Goal: Obtain resource: Obtain resource

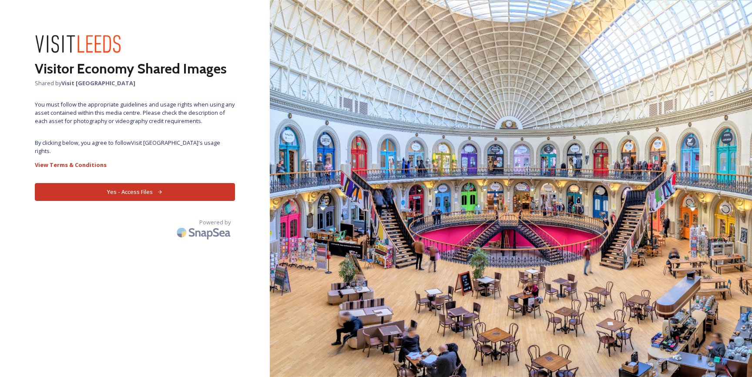
click at [157, 183] on button "Yes - Access Files" at bounding box center [135, 192] width 200 height 18
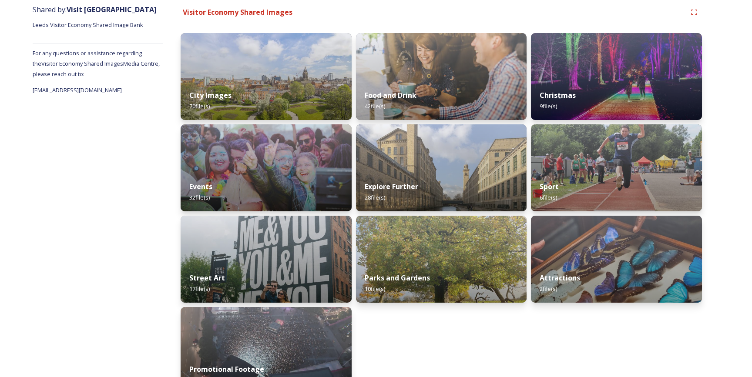
scroll to position [132, 0]
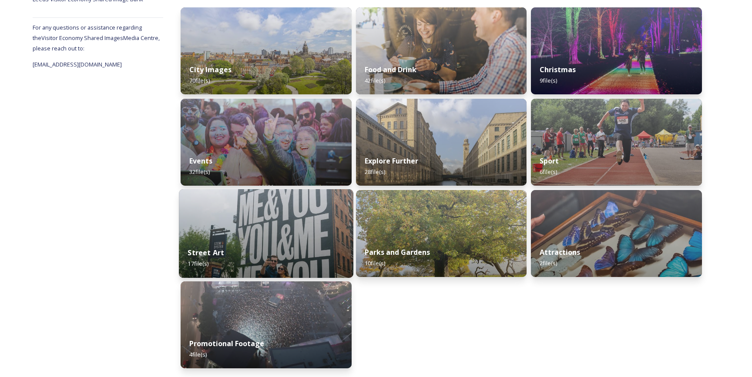
click at [264, 215] on img at bounding box center [266, 233] width 174 height 89
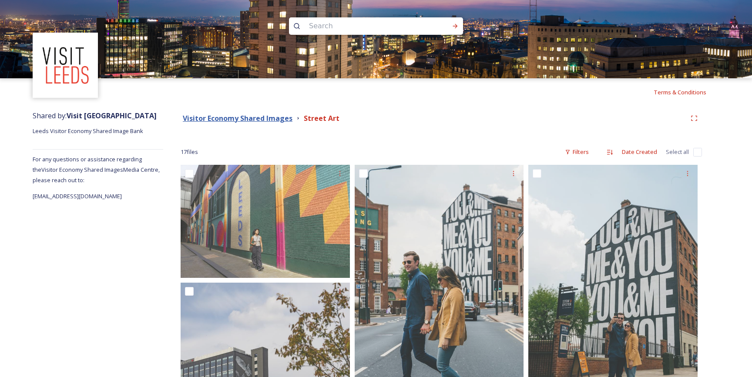
click at [264, 117] on strong "Visitor Economy Shared Images" at bounding box center [238, 119] width 110 height 10
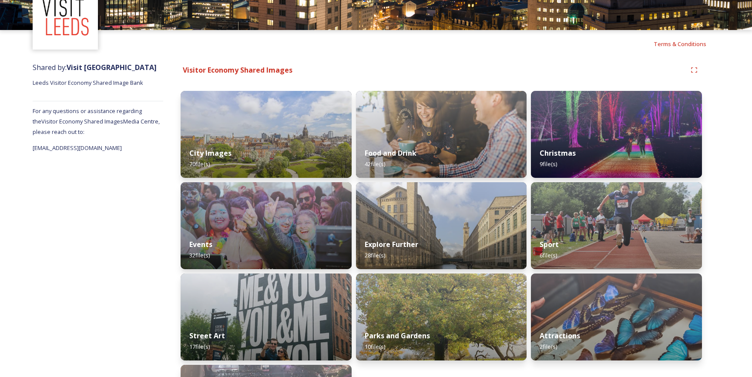
scroll to position [61, 0]
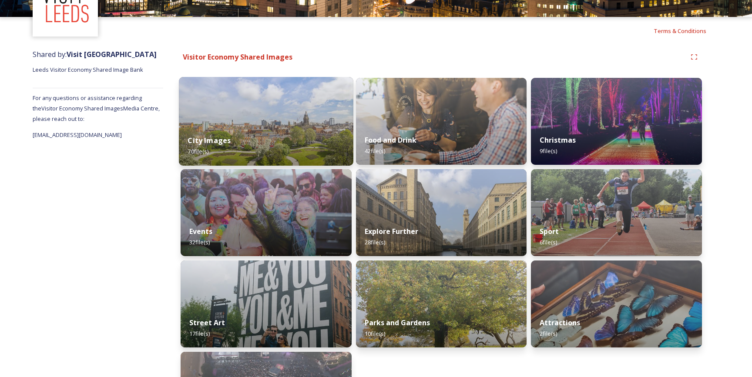
click at [291, 126] on img at bounding box center [266, 121] width 174 height 89
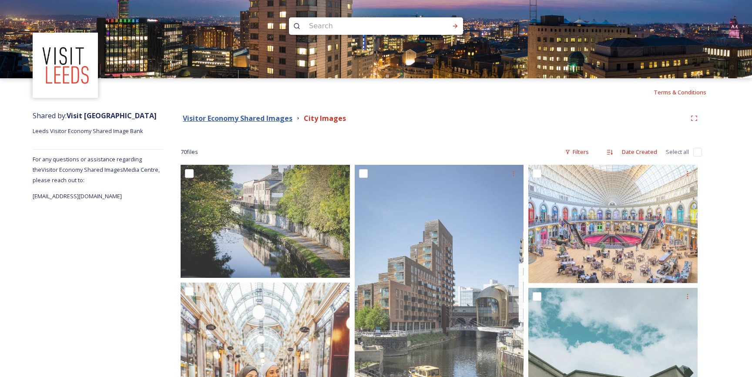
click at [267, 118] on strong "Visitor Economy Shared Images" at bounding box center [238, 119] width 110 height 10
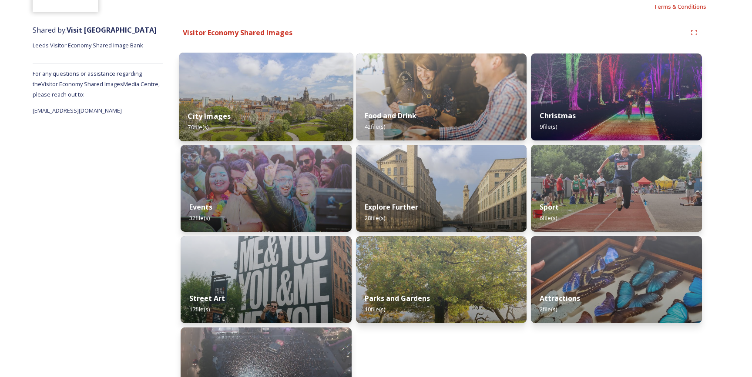
scroll to position [95, 0]
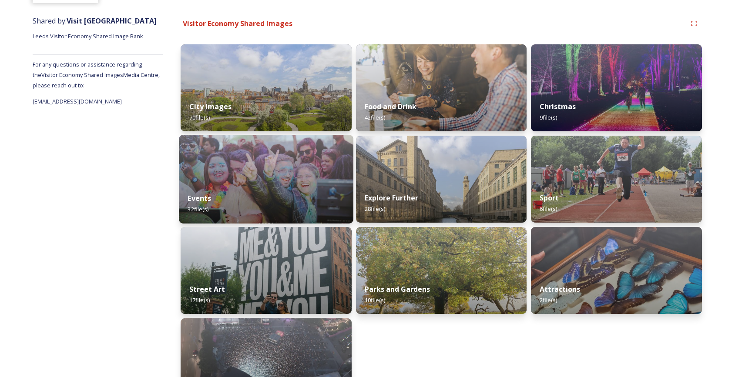
click at [288, 167] on img at bounding box center [266, 179] width 174 height 89
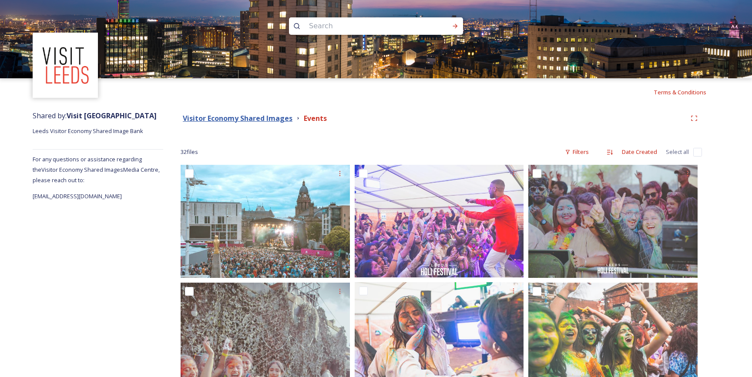
click at [270, 117] on strong "Visitor Economy Shared Images" at bounding box center [238, 119] width 110 height 10
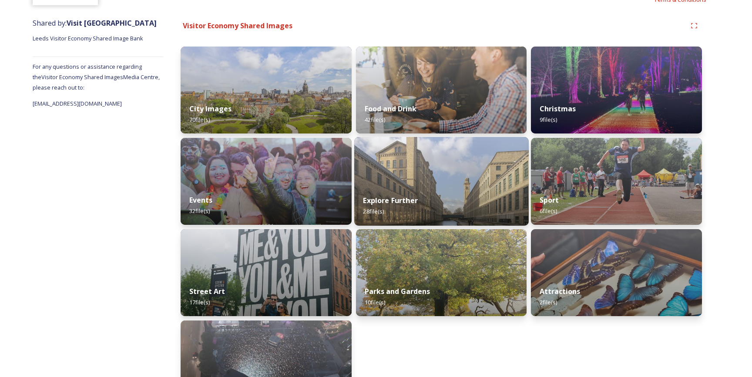
scroll to position [90, 0]
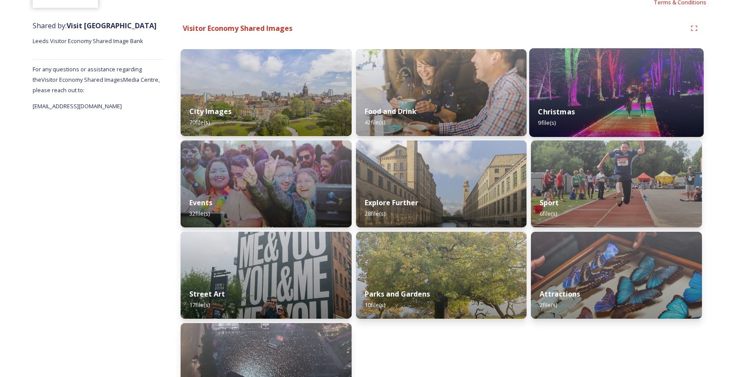
click at [568, 82] on img at bounding box center [616, 92] width 174 height 89
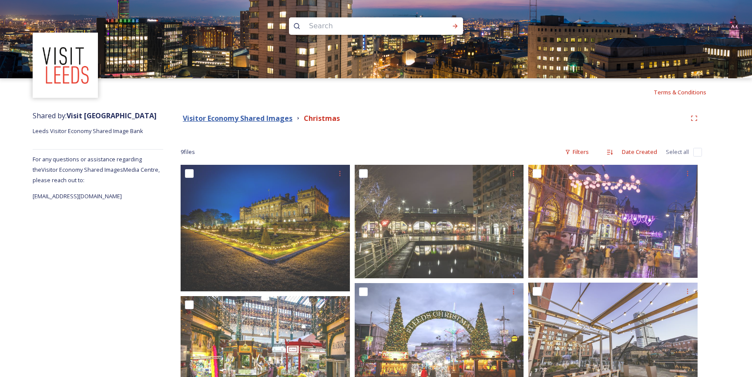
click at [273, 117] on strong "Visitor Economy Shared Images" at bounding box center [238, 119] width 110 height 10
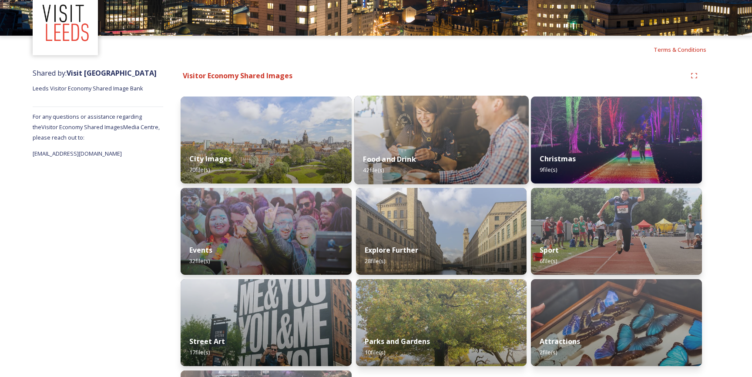
scroll to position [70, 0]
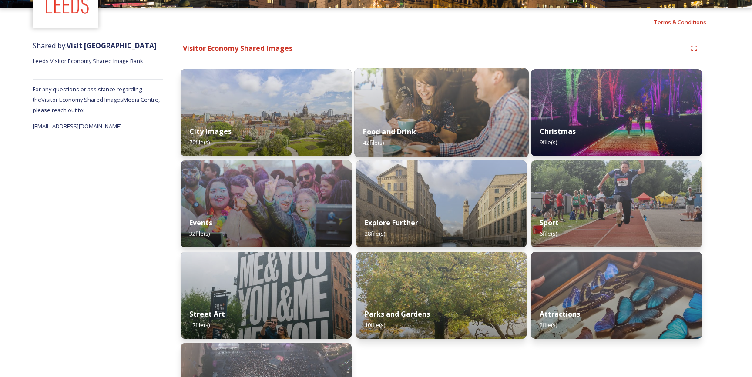
click at [466, 119] on div "Food and Drink 42 file(s)" at bounding box center [441, 137] width 174 height 40
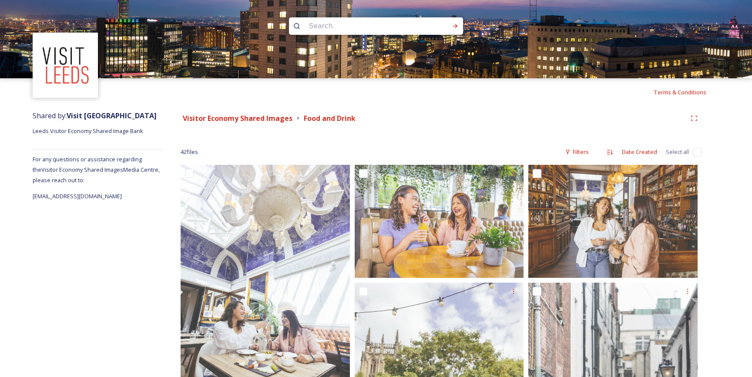
click at [69, 72] on img at bounding box center [65, 65] width 63 height 63
click at [224, 123] on div "Visitor Economy Shared Images" at bounding box center [238, 118] width 110 height 11
click at [224, 118] on strong "Visitor Economy Shared Images" at bounding box center [238, 119] width 110 height 10
